Goal: Task Accomplishment & Management: Use online tool/utility

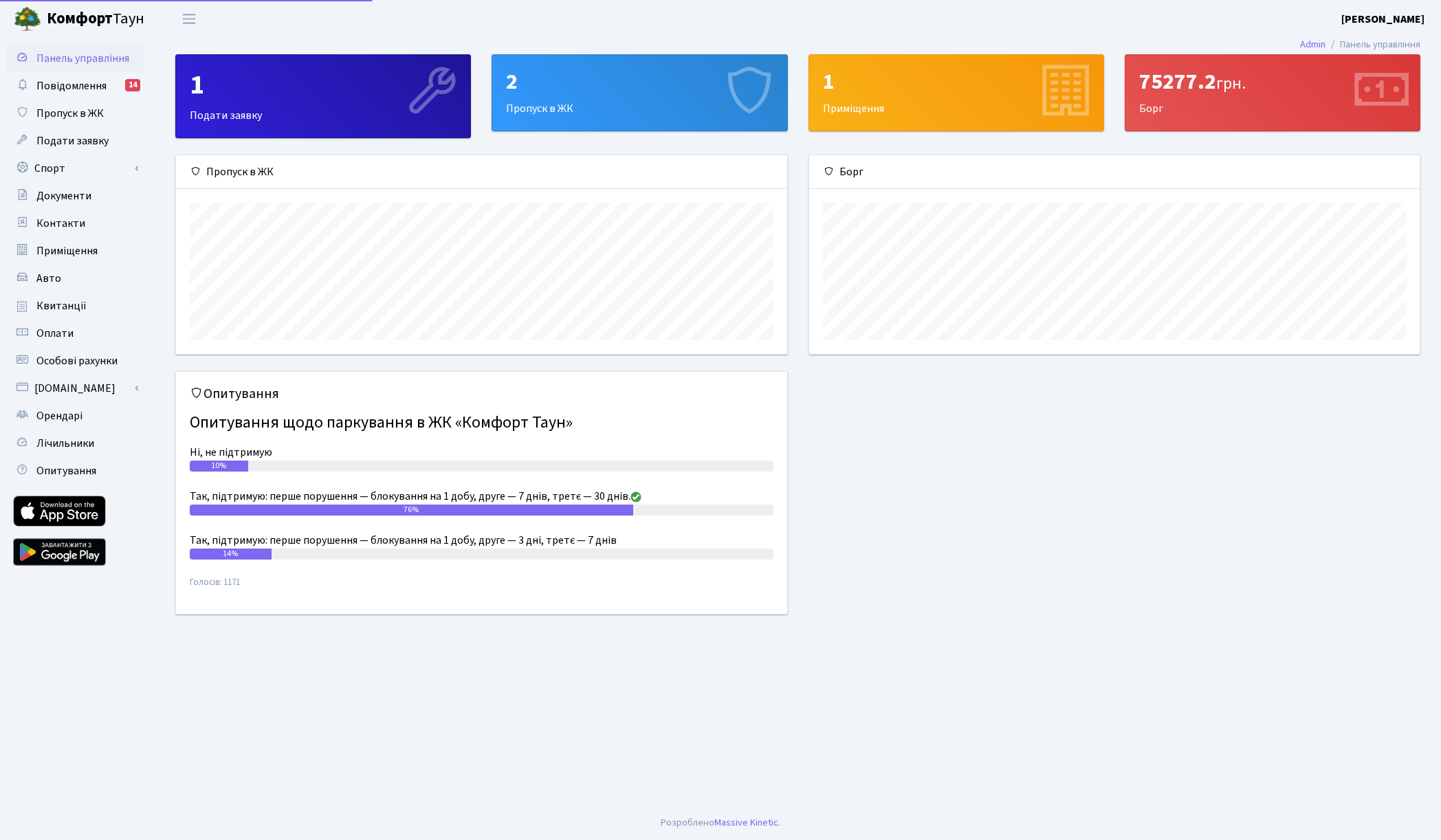
scroll to position [198, 611]
click at [73, 166] on link "Спорт" at bounding box center [75, 168] width 137 height 27
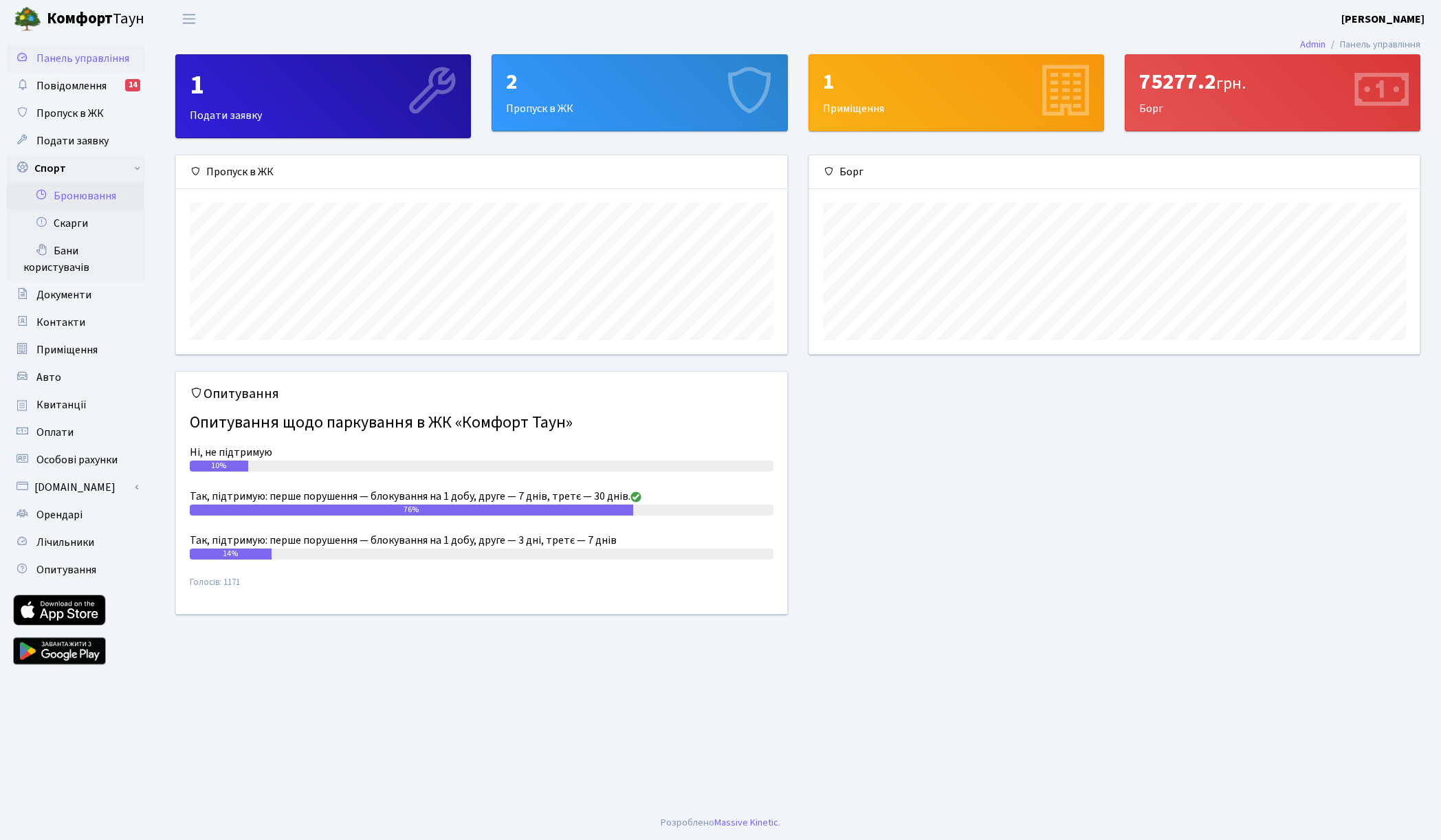
click at [100, 194] on link "Бронювання" at bounding box center [75, 195] width 137 height 27
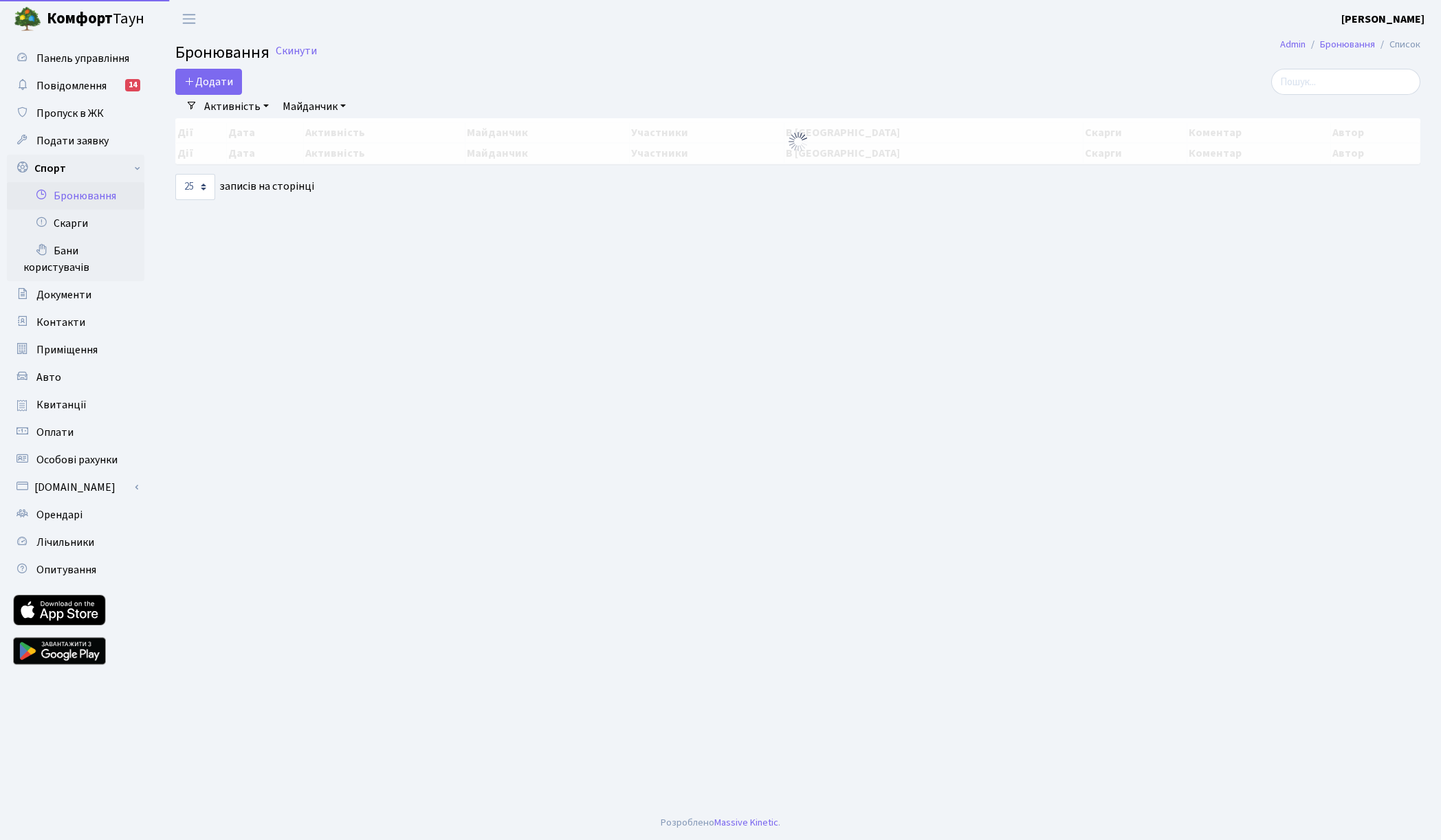
select select "25"
click at [217, 78] on button "Додати" at bounding box center [208, 82] width 67 height 26
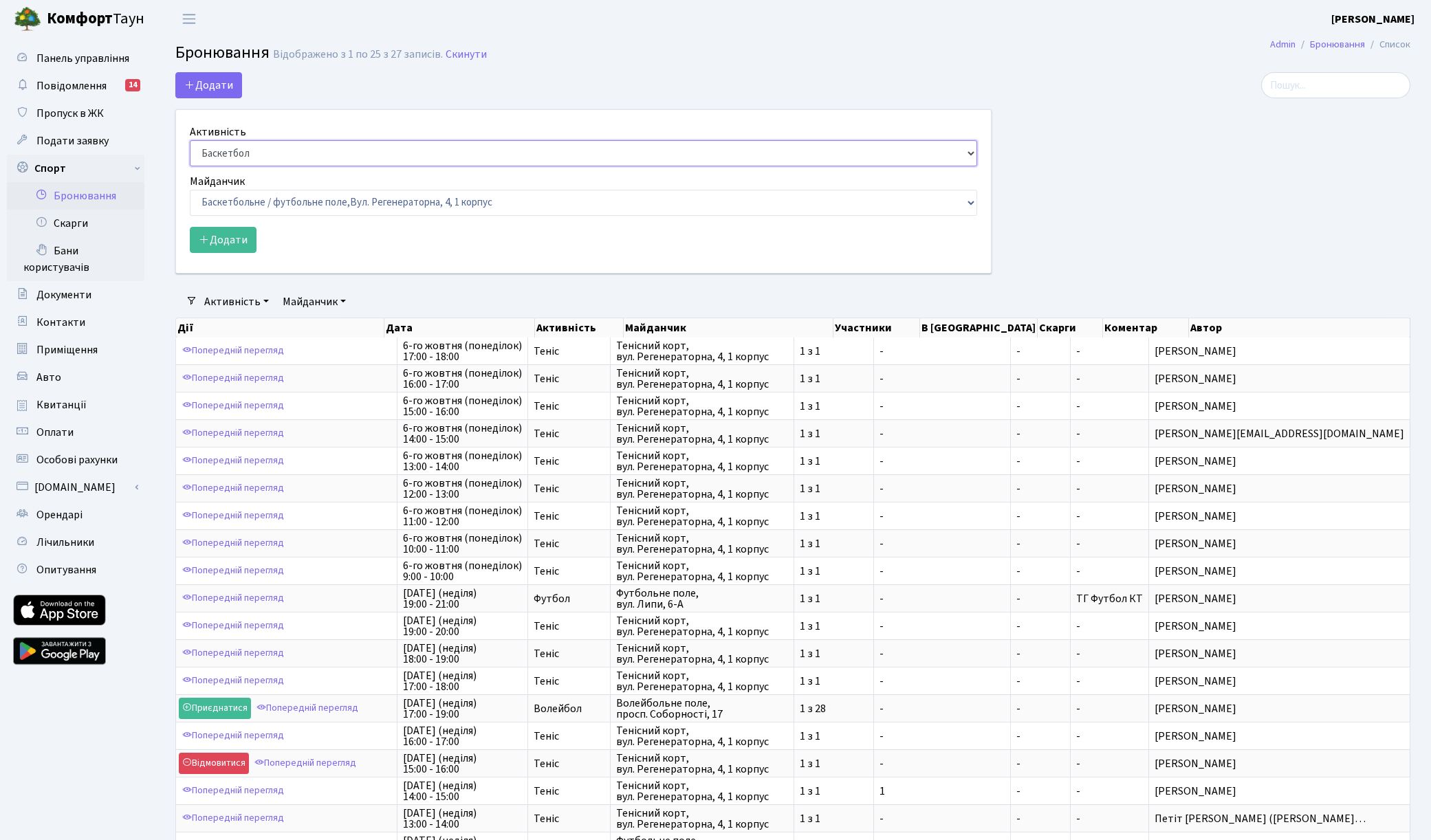
click at [257, 152] on select "Баскетбол Волейбол Йога Катання на роликах Настільний теніс [PERSON_NAME] Фітнес" at bounding box center [583, 153] width 787 height 26
select select "1"
click at [190, 140] on select "Баскетбол Волейбол Йога Катання на роликах Настільний теніс [PERSON_NAME] Фітнес" at bounding box center [583, 153] width 787 height 26
click at [241, 211] on select "Баскетбольне / футбольне поле, [GEOGRAPHIC_DATA]. [STREET_ADDRESS]. [STREET_ADD…" at bounding box center [583, 202] width 787 height 26
select select "1"
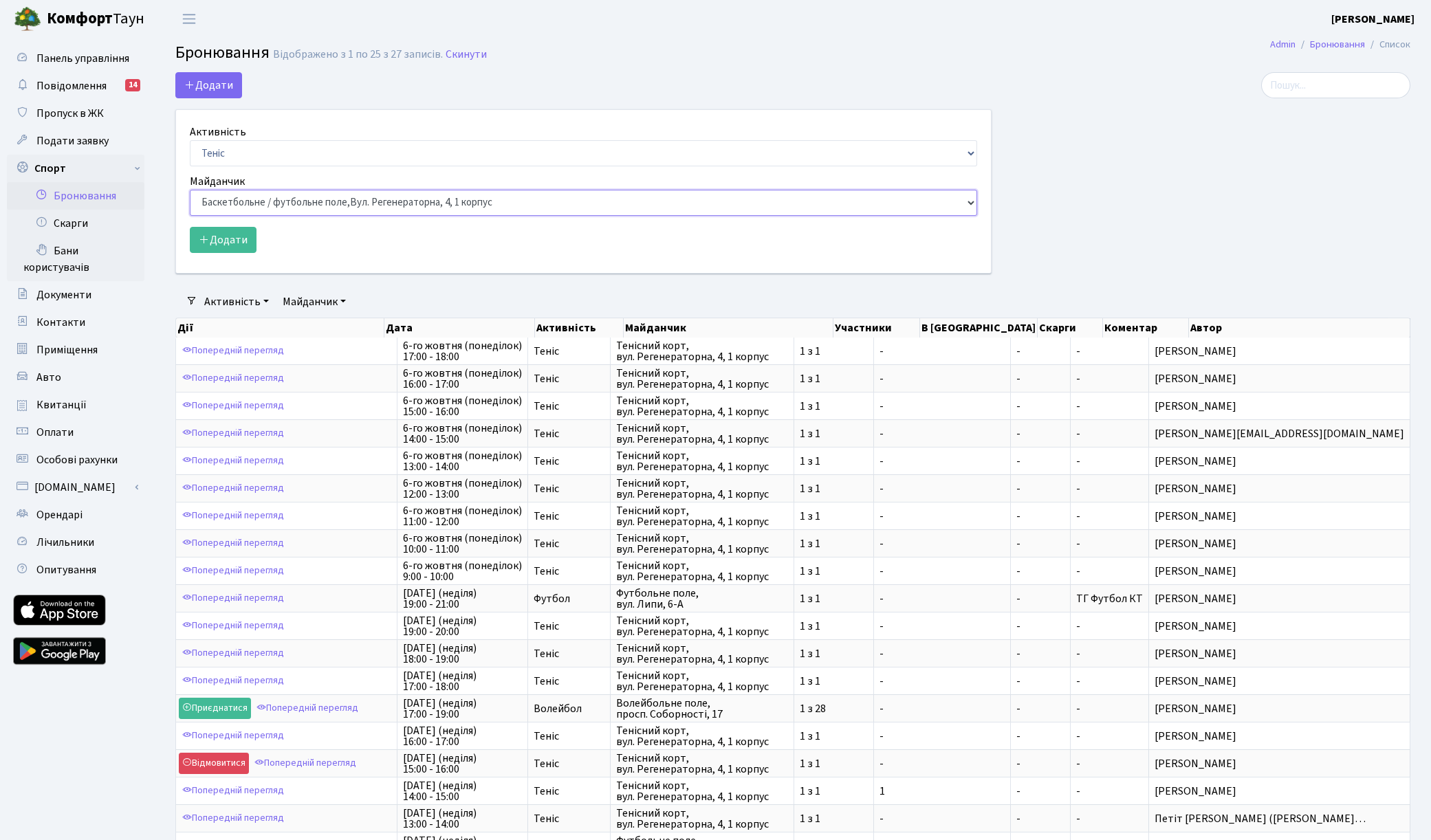
click at [190, 190] on select "Баскетбольне / футбольне поле, [GEOGRAPHIC_DATA]. [STREET_ADDRESS]. [STREET_ADD…" at bounding box center [583, 202] width 787 height 26
click at [210, 227] on button "Додати" at bounding box center [223, 239] width 67 height 26
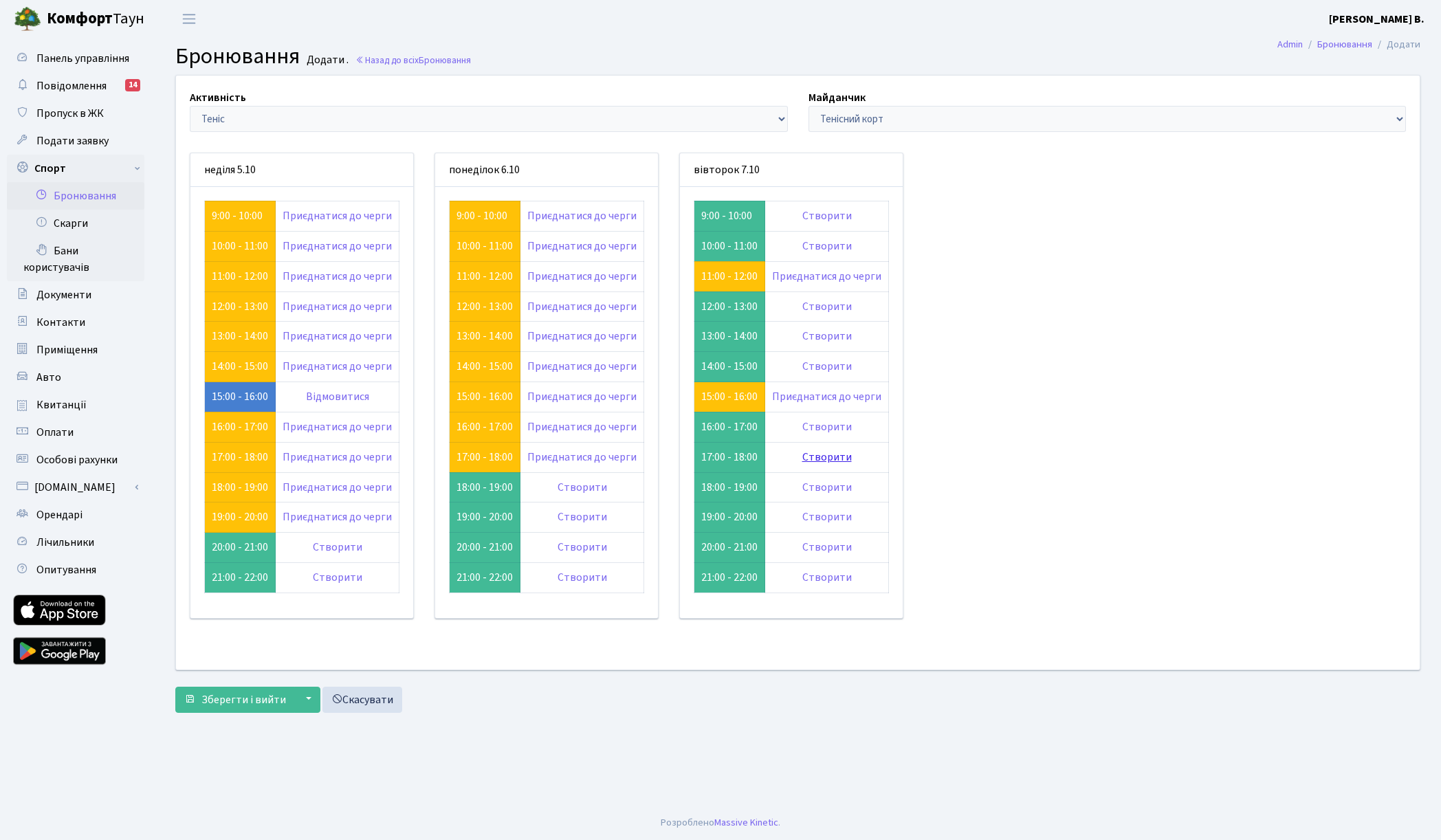
click at [826, 453] on link "Створити" at bounding box center [826, 458] width 50 height 16
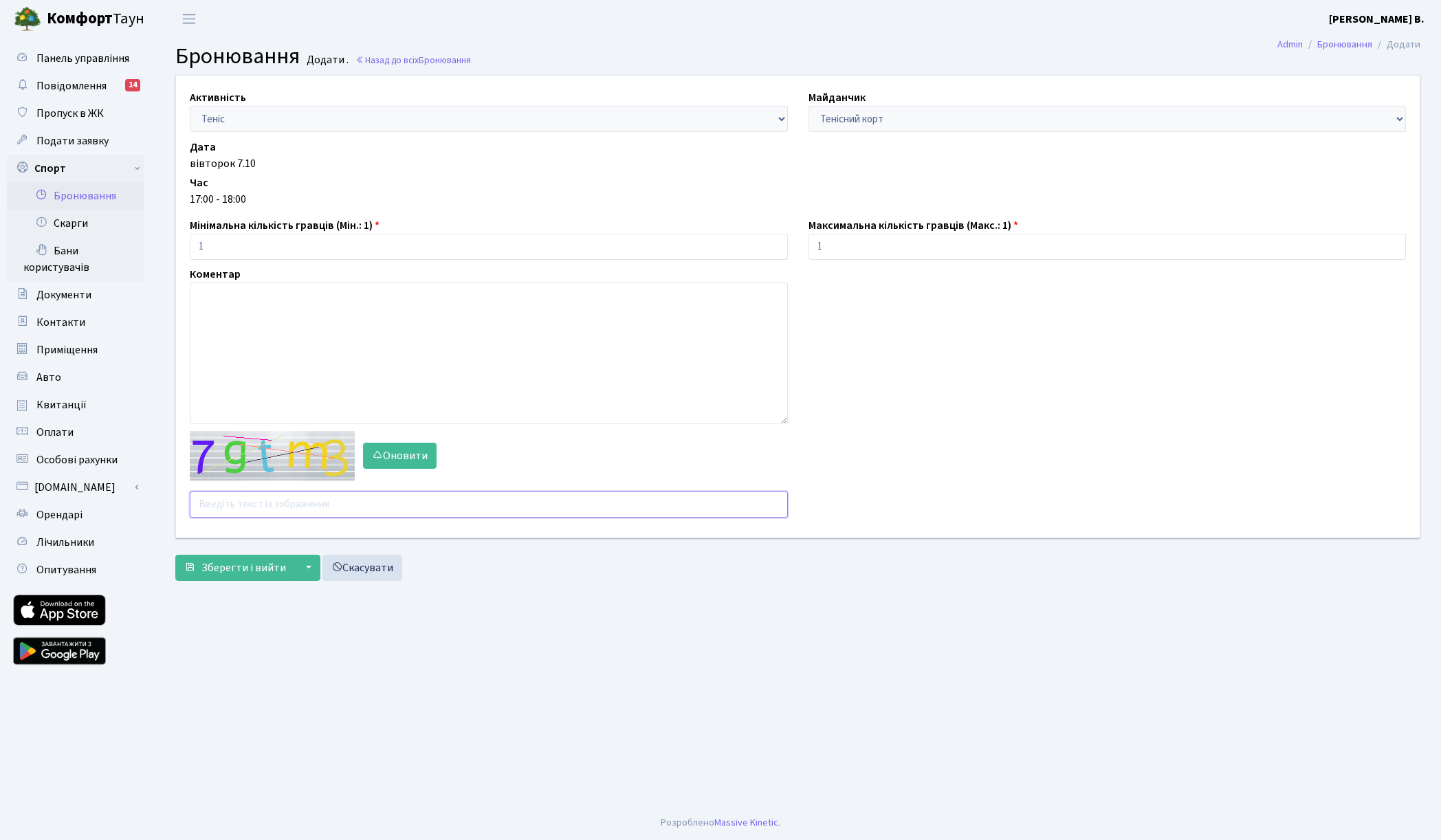
click at [236, 505] on input "text" at bounding box center [488, 505] width 598 height 26
type input "htcen"
click at [175, 555] on button "Зберегти і вийти" at bounding box center [234, 568] width 120 height 26
click at [1369, 13] on b "[PERSON_NAME] В." at bounding box center [1377, 19] width 95 height 16
click at [1353, 72] on link "Вийти" at bounding box center [1355, 75] width 137 height 21
